Goal: Task Accomplishment & Management: Manage account settings

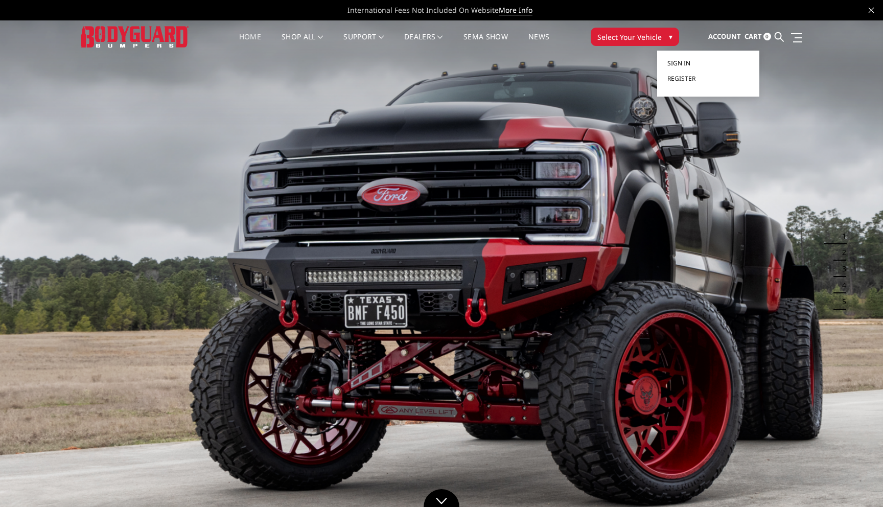
click at [683, 61] on span "Sign in" at bounding box center [678, 63] width 23 height 9
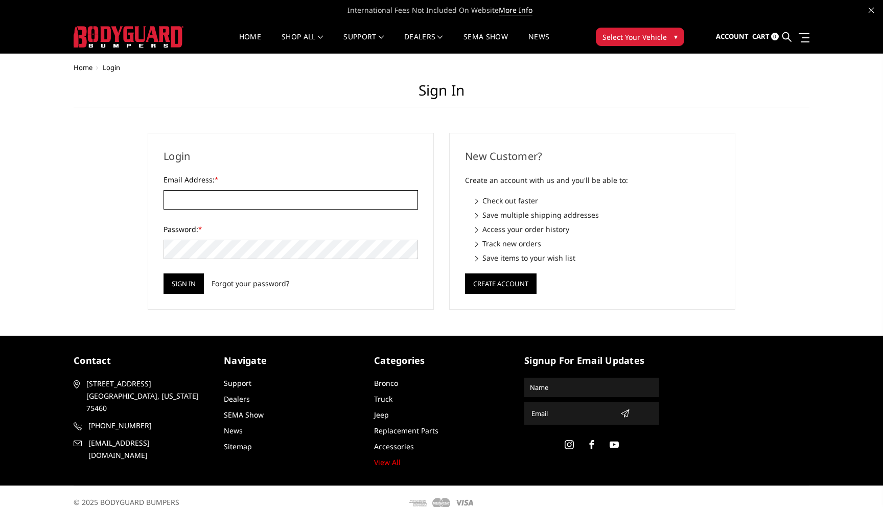
click at [232, 192] on input "Email Address: *" at bounding box center [290, 199] width 254 height 19
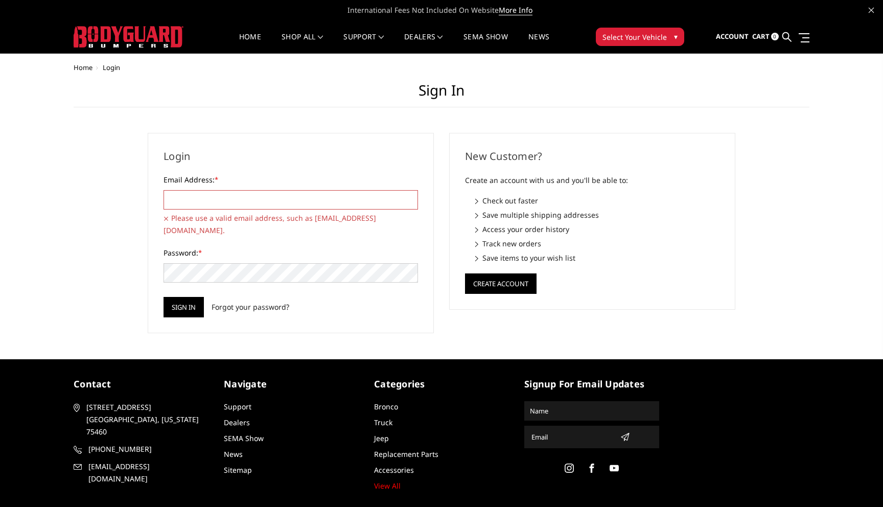
type input "purchasing@raskullsupplyco.com"
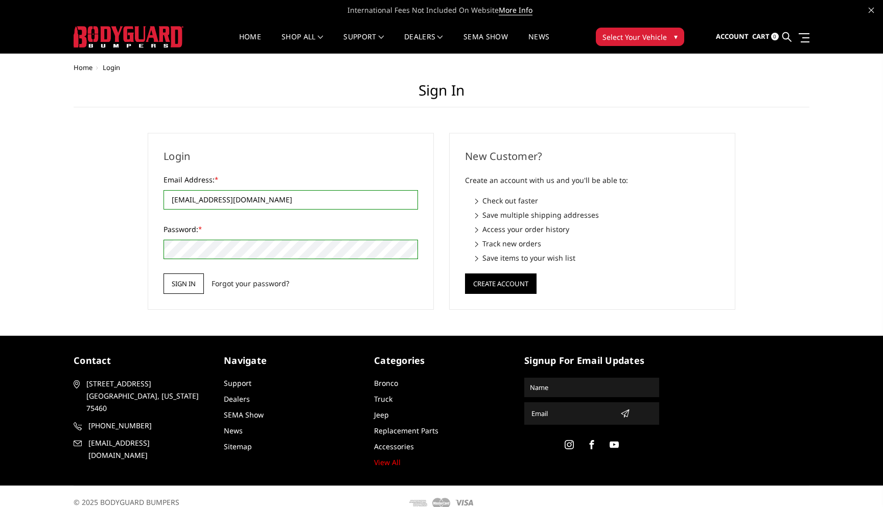
click at [185, 285] on input "Sign in" at bounding box center [183, 283] width 40 height 20
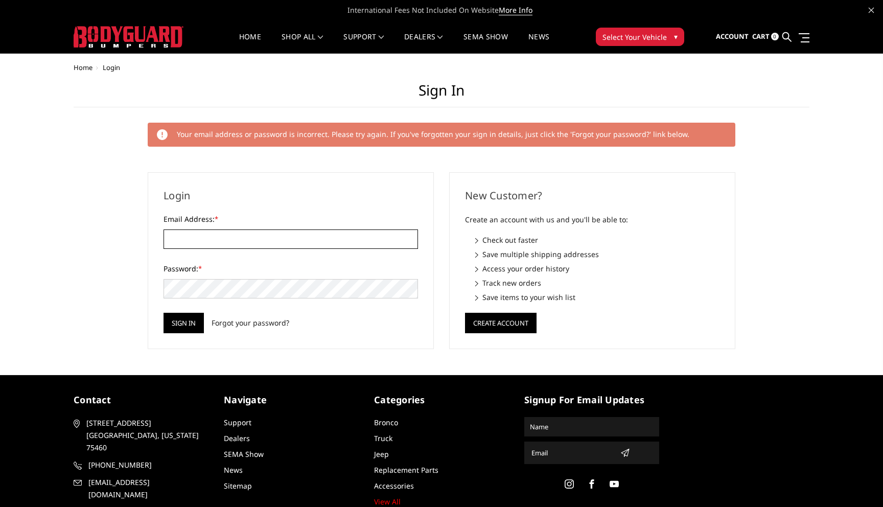
click at [214, 236] on input "Email Address: *" at bounding box center [290, 238] width 254 height 19
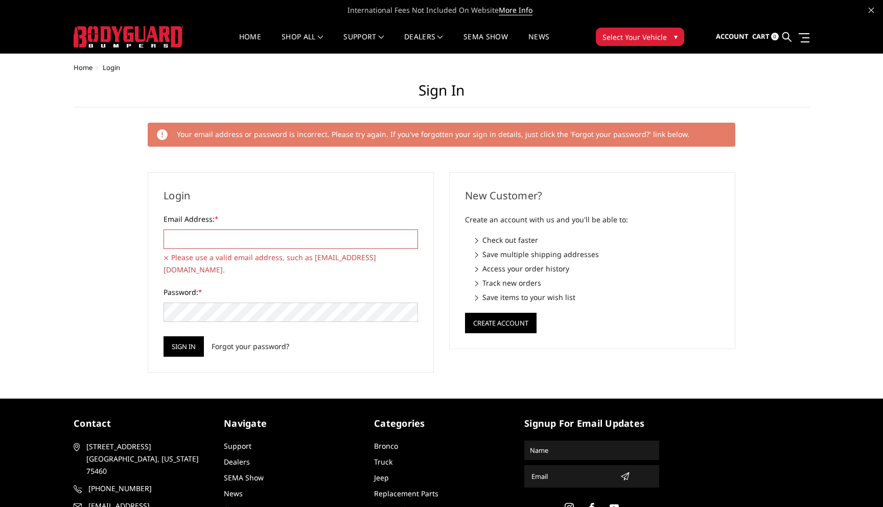
click at [277, 249] on div "Email Address: * Please use a valid email address, such as user@example.com." at bounding box center [290, 243] width 254 height 59
click at [282, 244] on input "Email Address: *" at bounding box center [290, 238] width 254 height 19
